Goal: Task Accomplishment & Management: Manage account settings

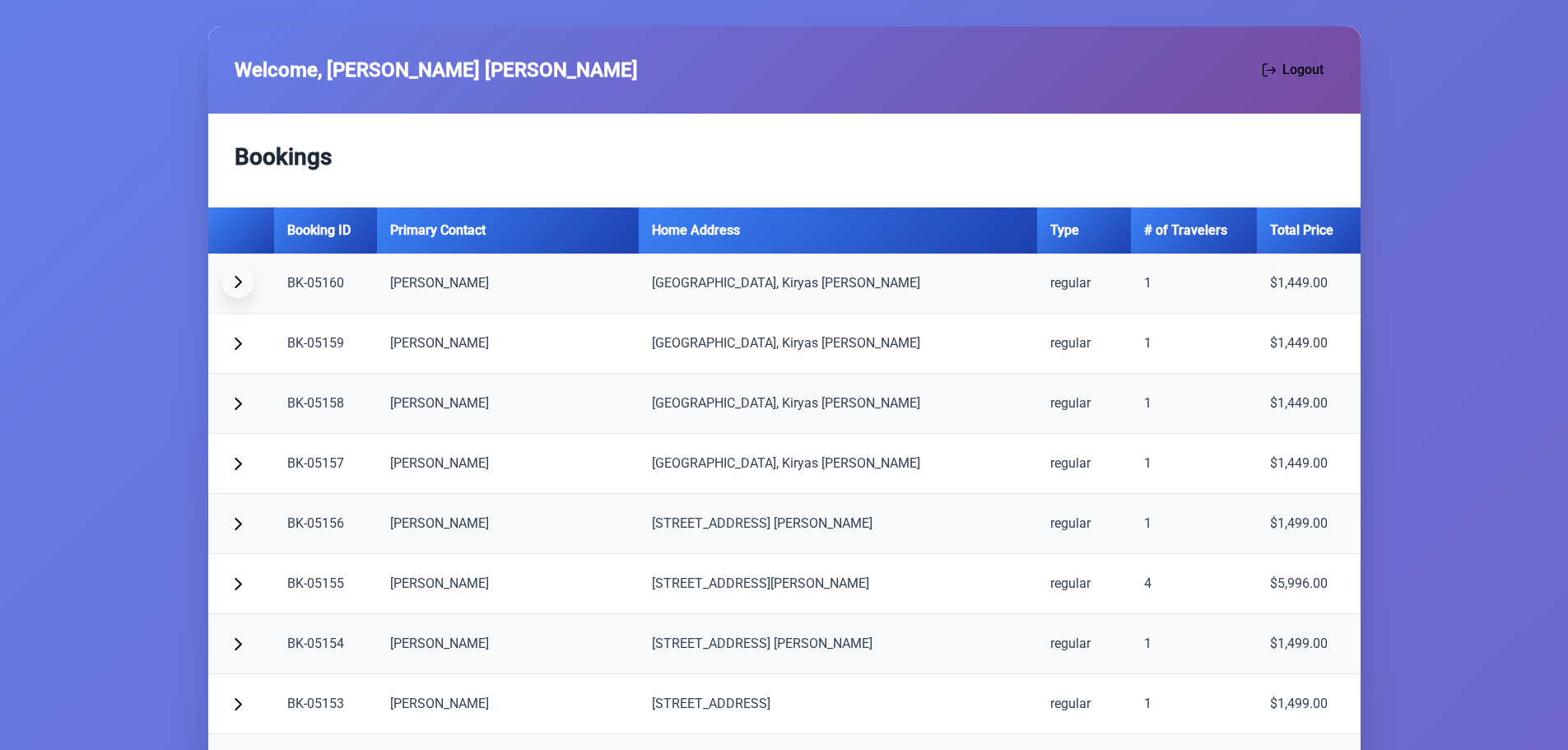
click at [237, 283] on span "button" at bounding box center [237, 281] width 13 height 13
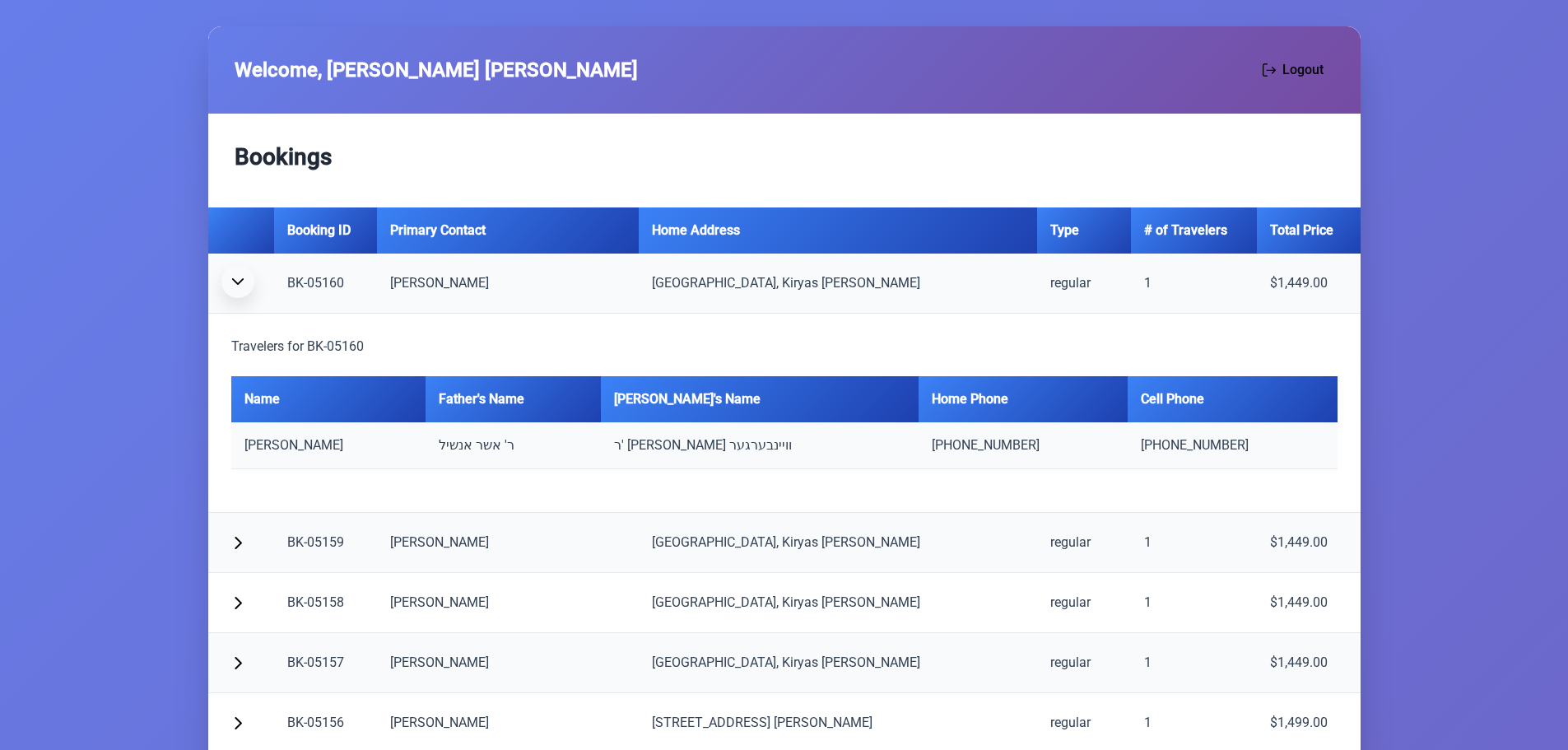
click at [237, 283] on span "button" at bounding box center [237, 281] width 13 height 13
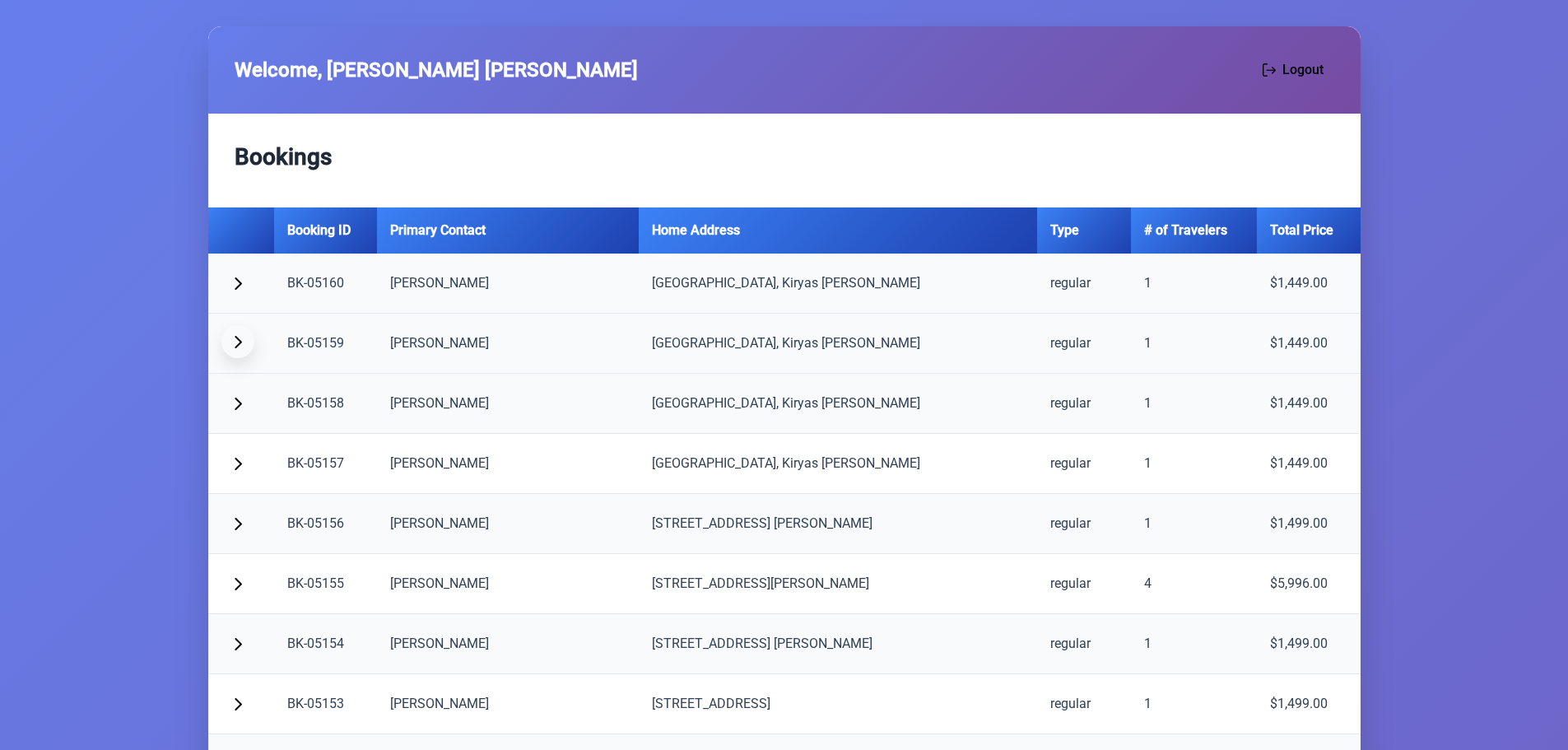
click at [237, 349] on button "button" at bounding box center [237, 341] width 33 height 33
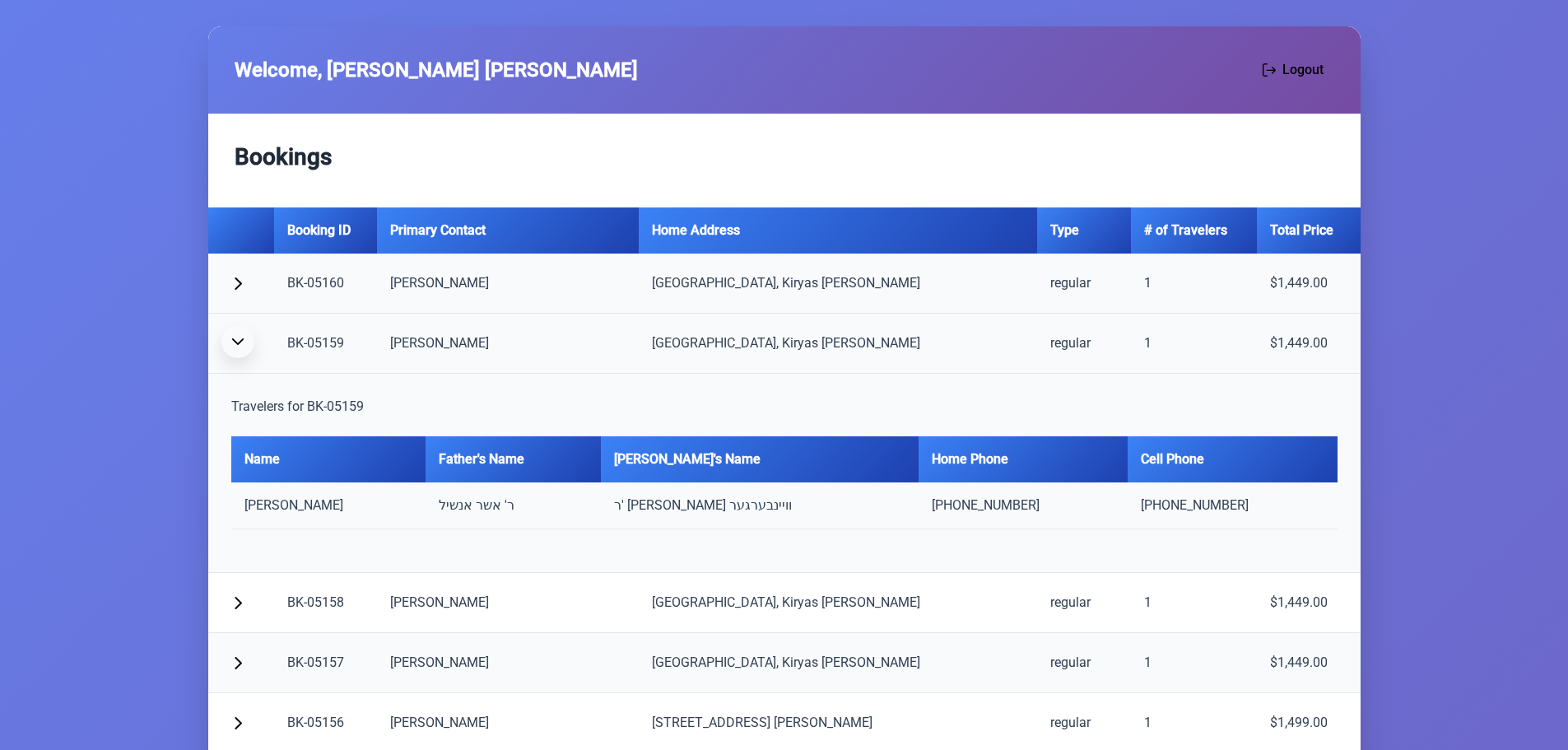
click at [237, 349] on button "button" at bounding box center [237, 341] width 33 height 33
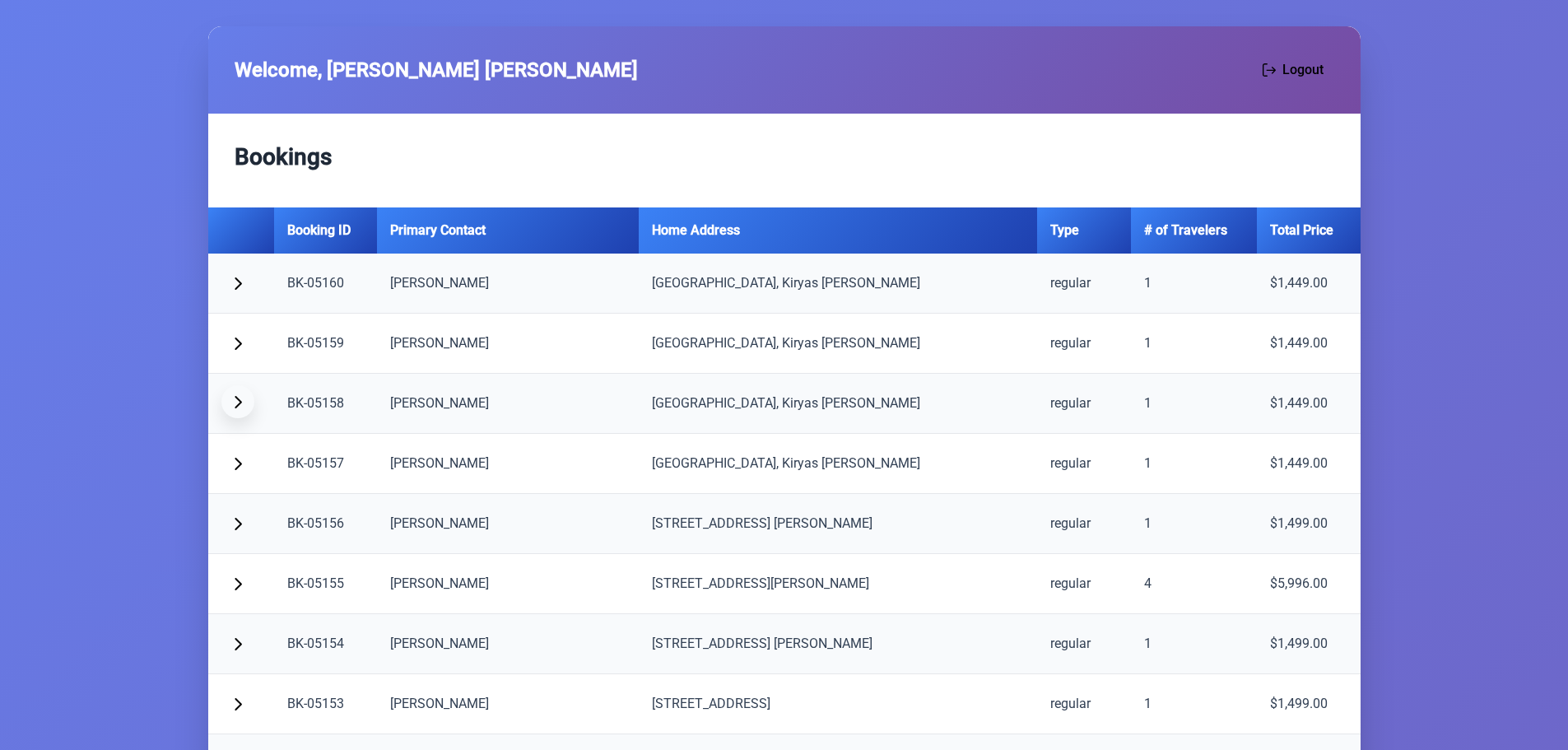
click at [241, 411] on button "button" at bounding box center [237, 402] width 33 height 33
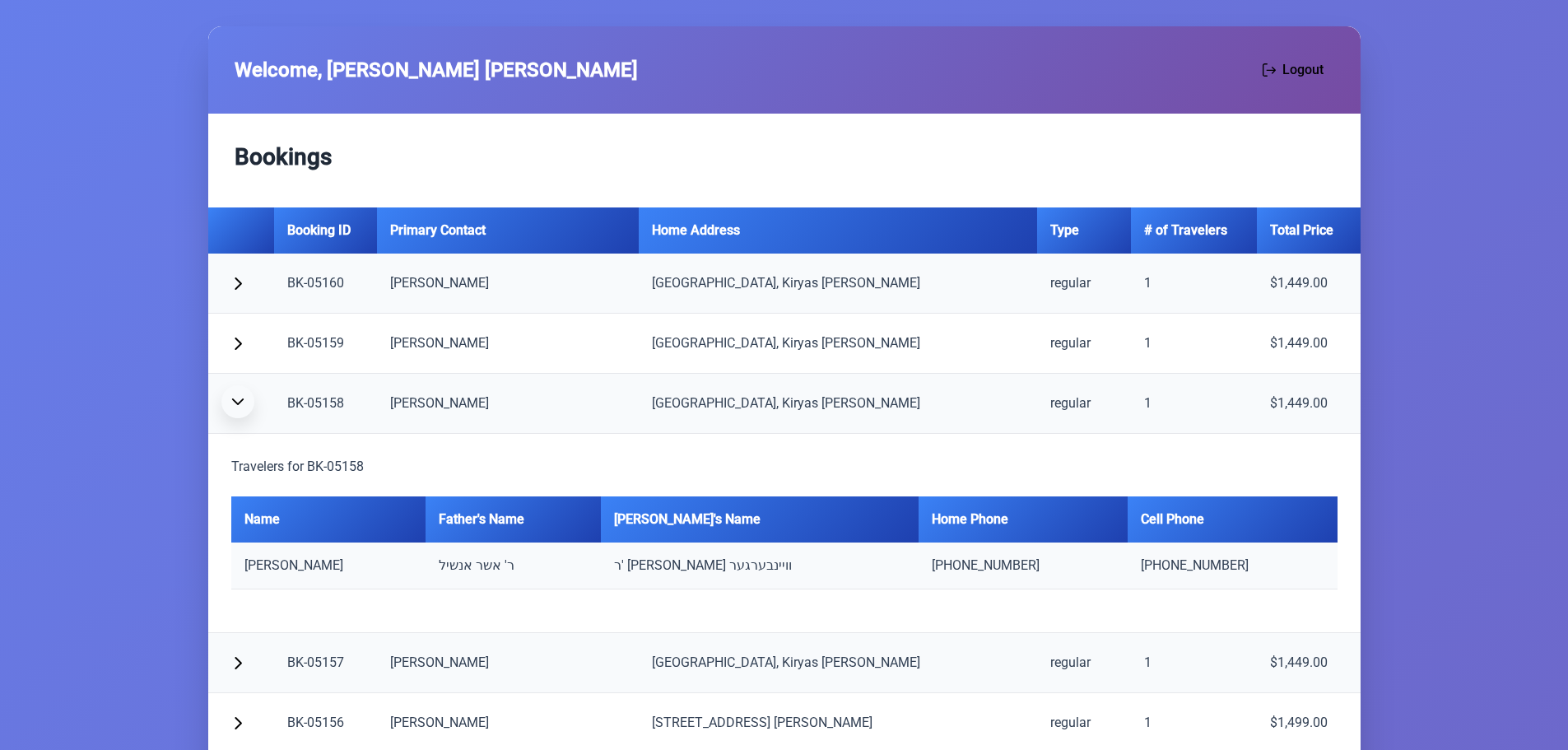
click at [241, 411] on button "button" at bounding box center [237, 402] width 33 height 33
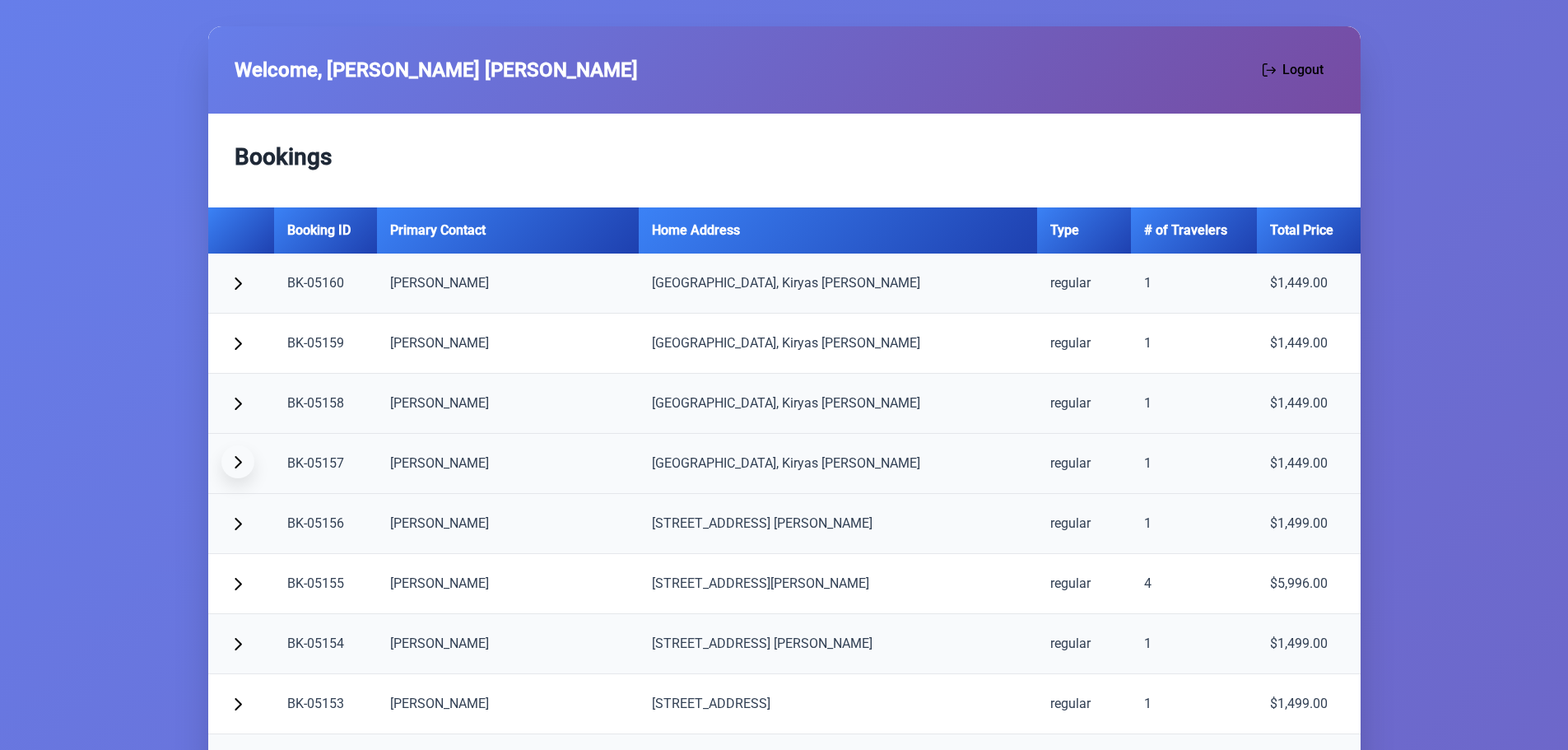
click at [242, 471] on button "button" at bounding box center [237, 461] width 33 height 33
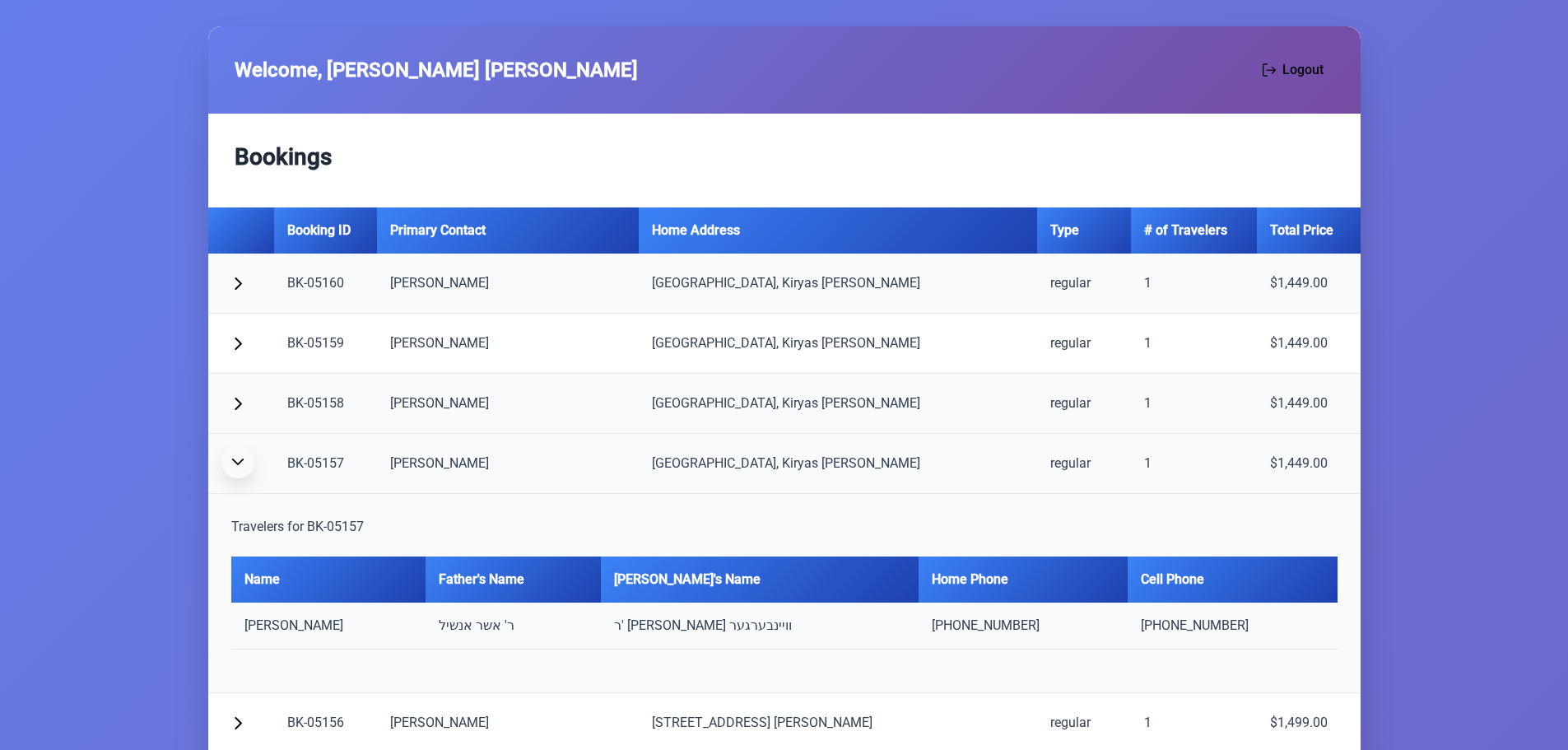
click at [242, 472] on button "button" at bounding box center [237, 461] width 33 height 33
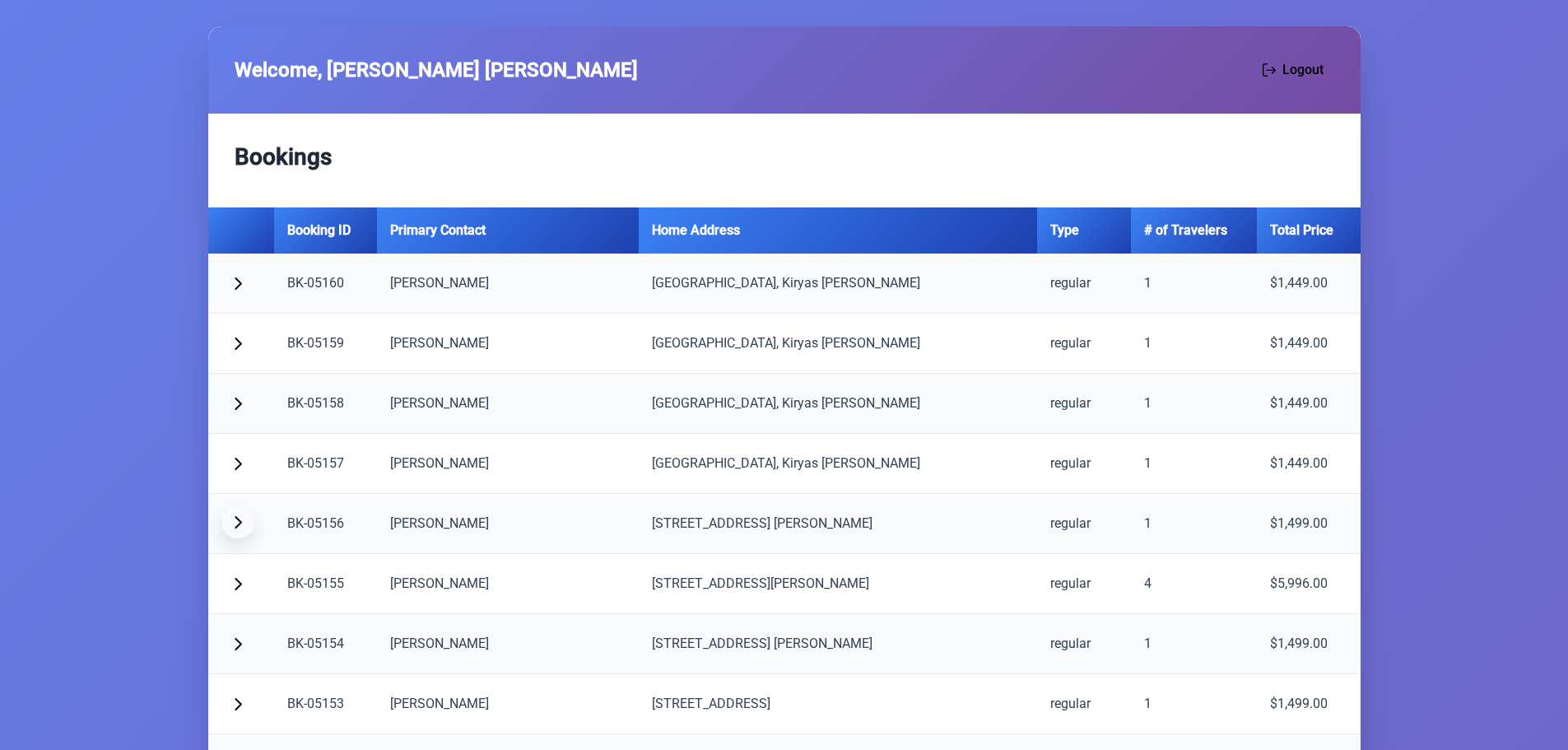
click at [237, 524] on span "button" at bounding box center [237, 521] width 13 height 13
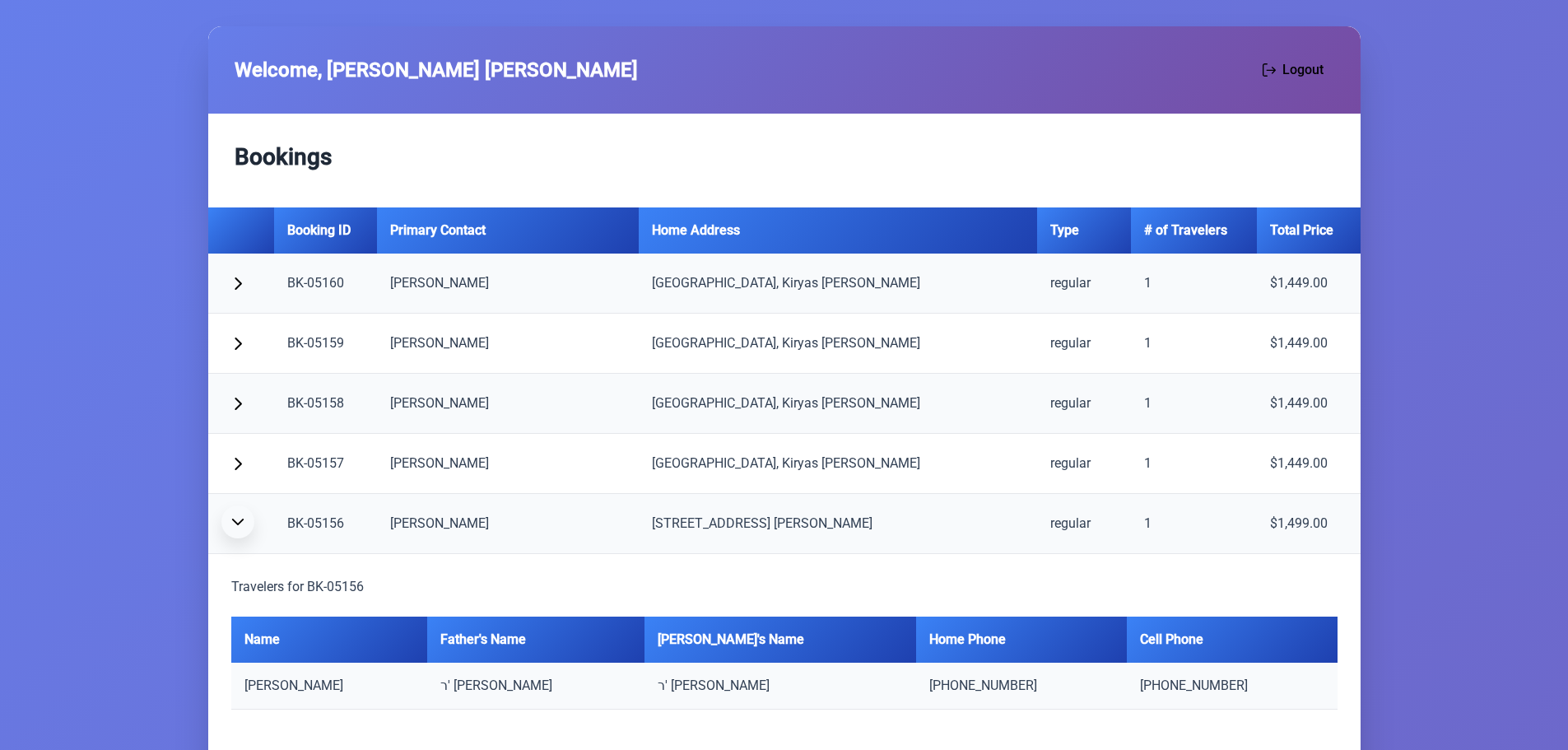
click at [253, 520] on button "button" at bounding box center [237, 522] width 33 height 33
